Goal: Navigation & Orientation: Find specific page/section

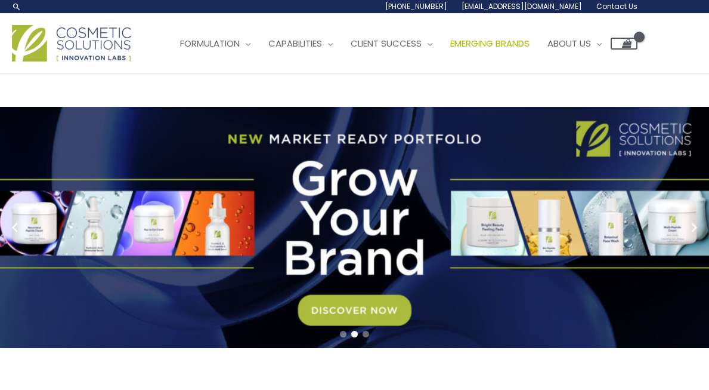
click at [497, 47] on span "Emerging Brands" at bounding box center [489, 43] width 79 height 13
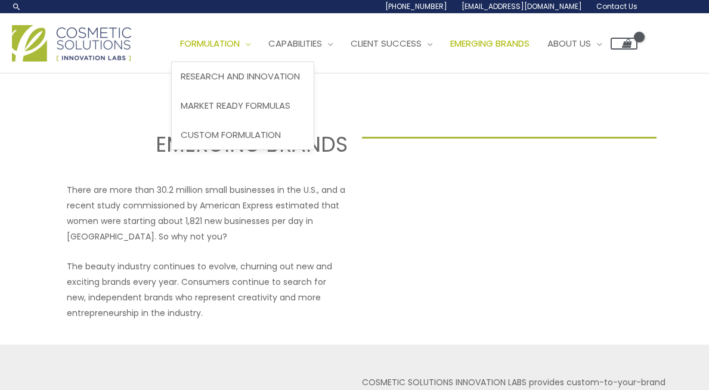
click at [240, 51] on link "Formulation" at bounding box center [215, 44] width 88 height 36
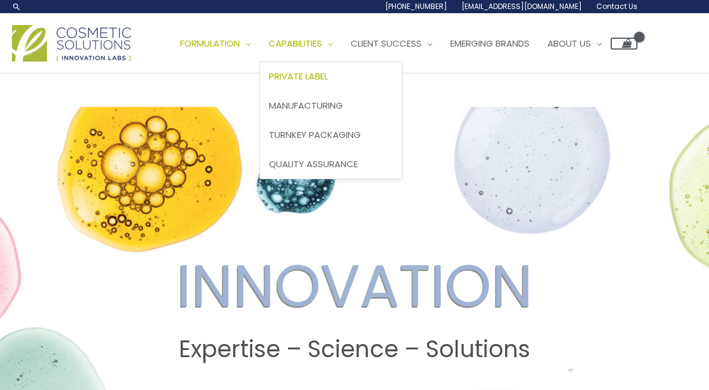
click at [327, 78] on span "Private Label" at bounding box center [298, 76] width 59 height 13
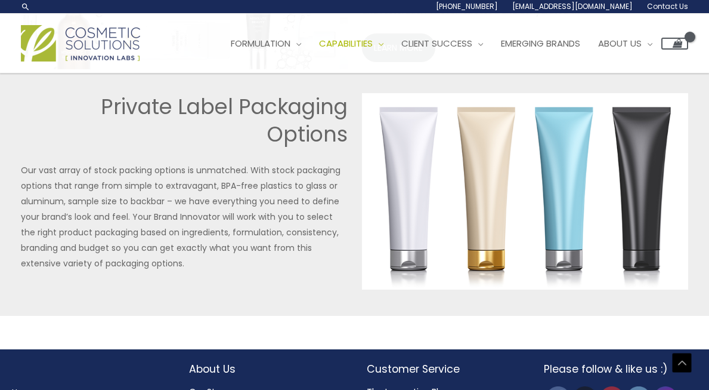
scroll to position [2724, 0]
